Goal: Task Accomplishment & Management: Use online tool/utility

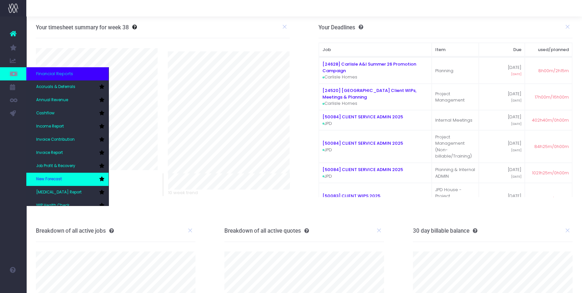
click at [78, 178] on link "New Forecast" at bounding box center [67, 179] width 82 height 13
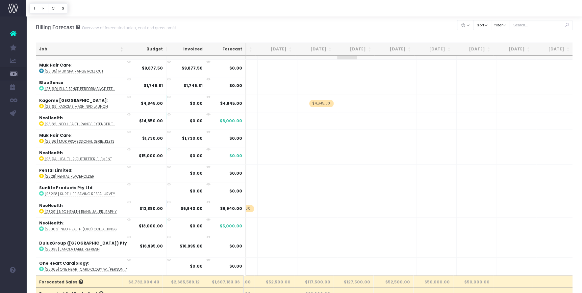
scroll to position [0, 170]
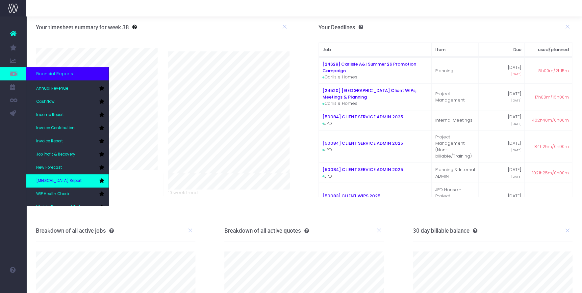
scroll to position [20, 0]
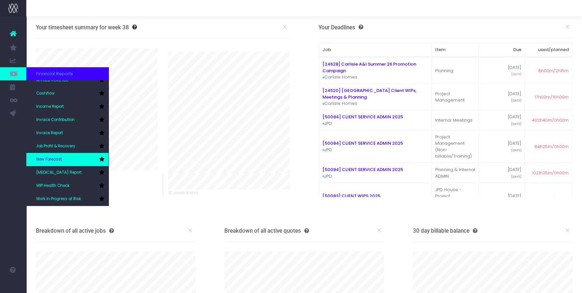
click at [59, 164] on link "New Forecast" at bounding box center [67, 159] width 82 height 13
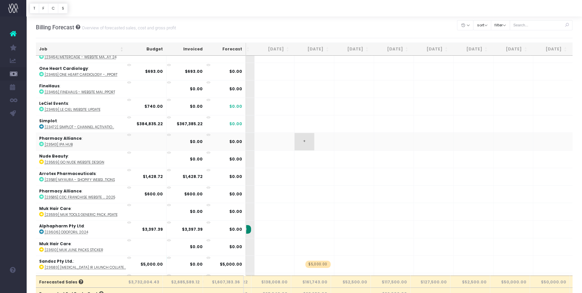
scroll to position [0, 134]
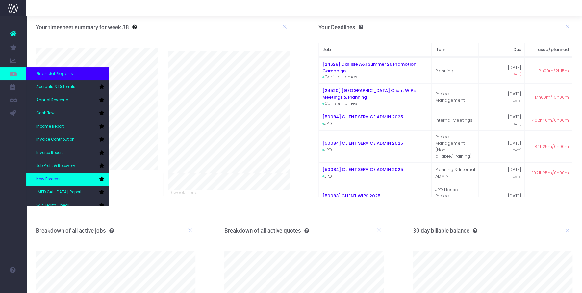
click at [61, 175] on link "New Forecast" at bounding box center [67, 179] width 82 height 13
